Goal: Navigation & Orientation: Find specific page/section

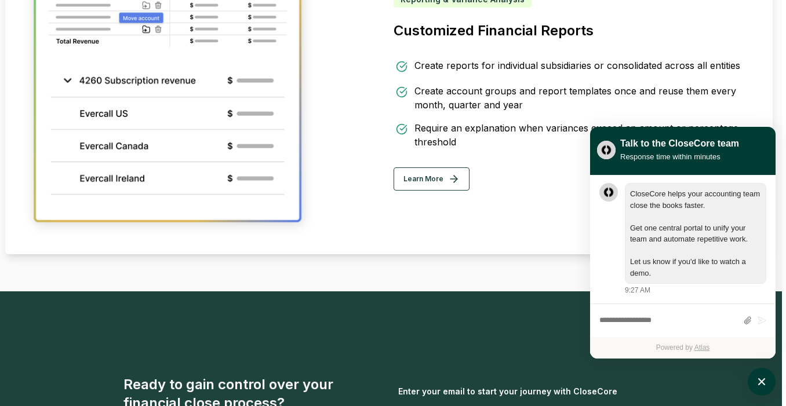
scroll to position [2220, 4]
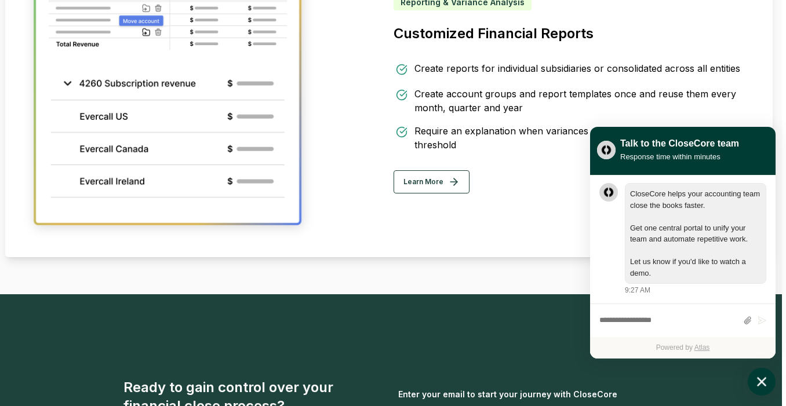
click at [762, 385] on icon "atlas-launcher" at bounding box center [761, 382] width 17 height 17
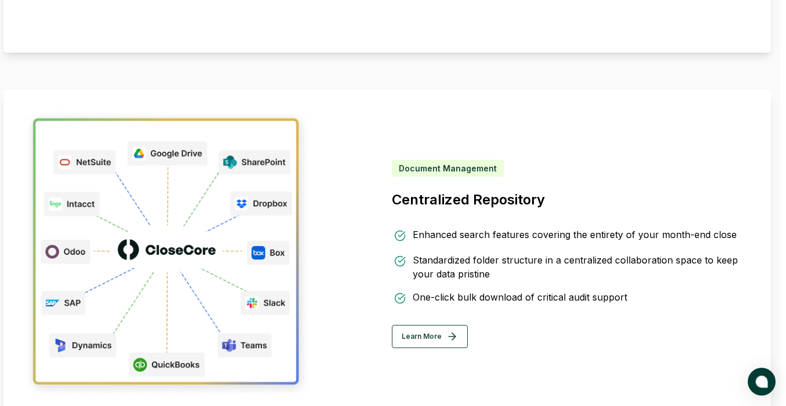
scroll to position [2670, 6]
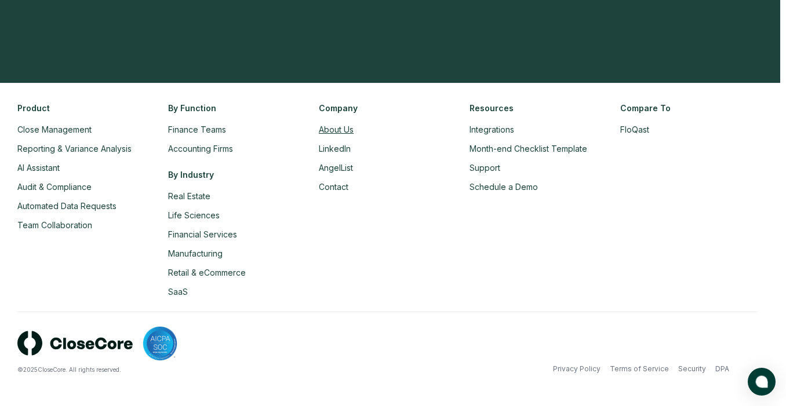
click at [339, 129] on link "About Us" at bounding box center [336, 130] width 35 height 10
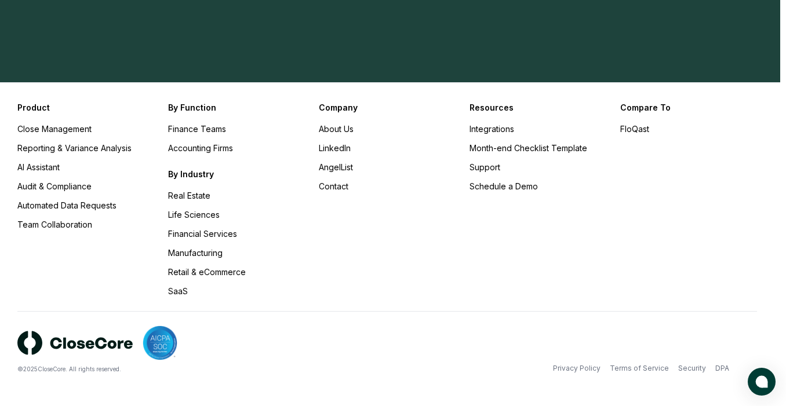
scroll to position [1241, 6]
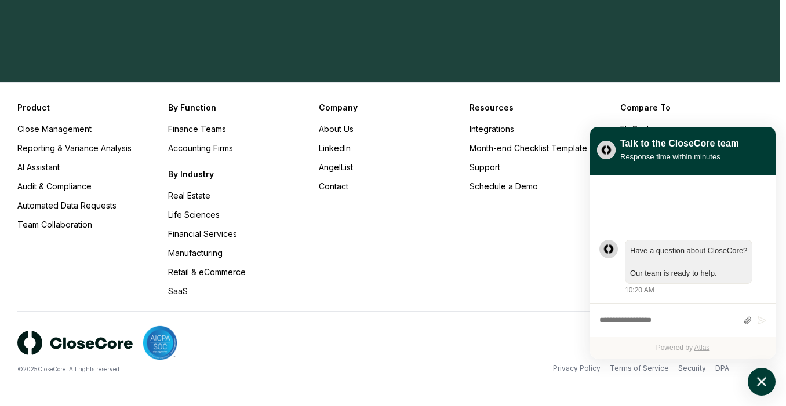
click at [339, 129] on link "About Us" at bounding box center [336, 129] width 35 height 10
click at [334, 127] on link "About Us" at bounding box center [336, 129] width 35 height 10
click at [334, 129] on link "About Us" at bounding box center [336, 129] width 35 height 10
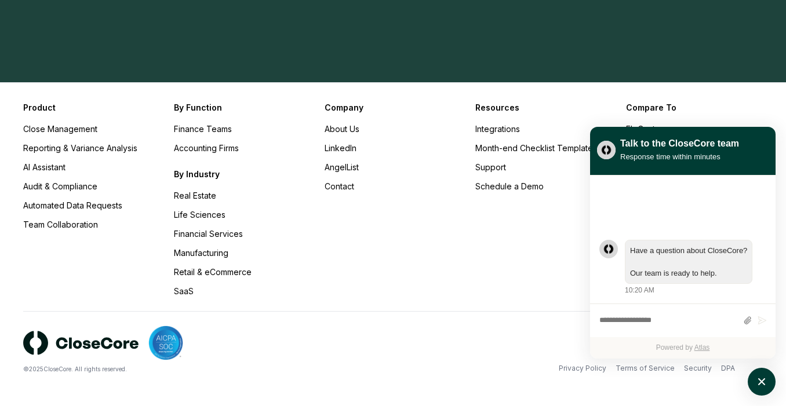
scroll to position [1240, 1]
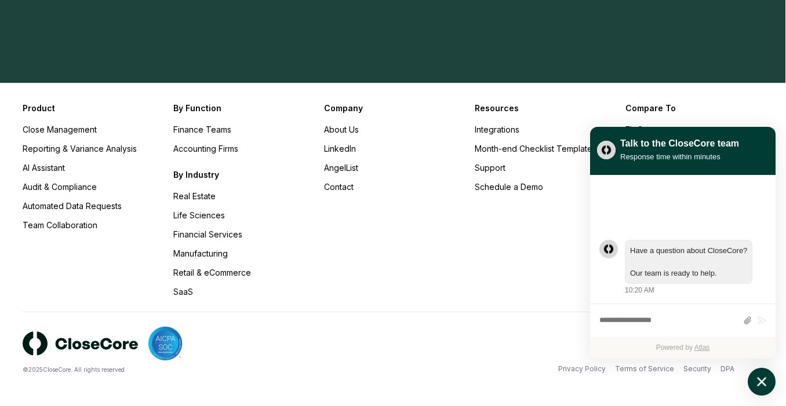
click at [753, 384] on icon "atlas-launcher" at bounding box center [761, 382] width 17 height 17
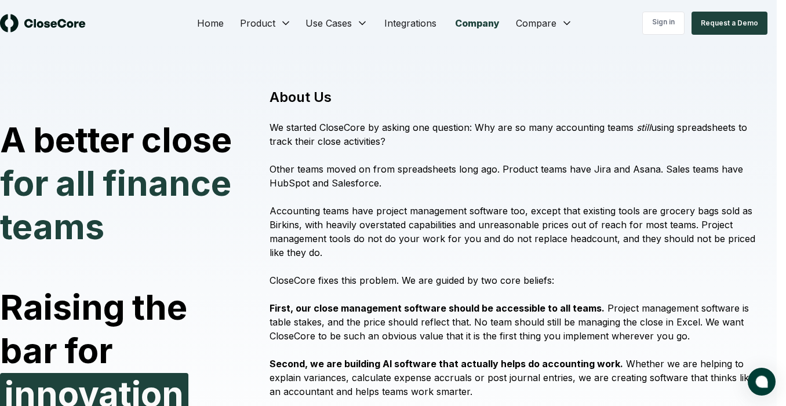
scroll to position [0, 11]
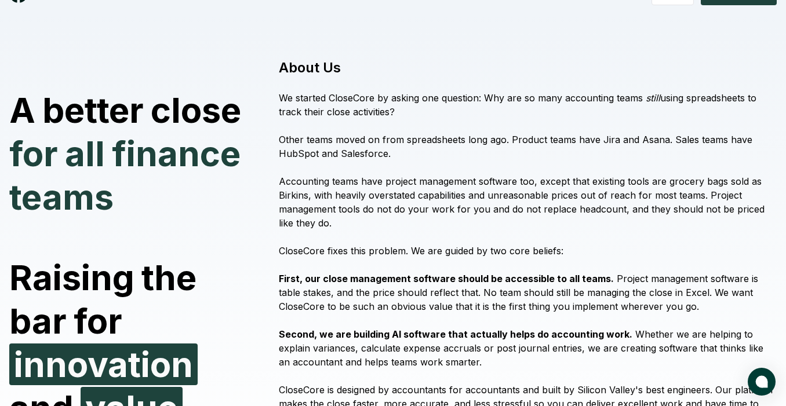
scroll to position [0, 0]
